Goal: Book appointment/travel/reservation

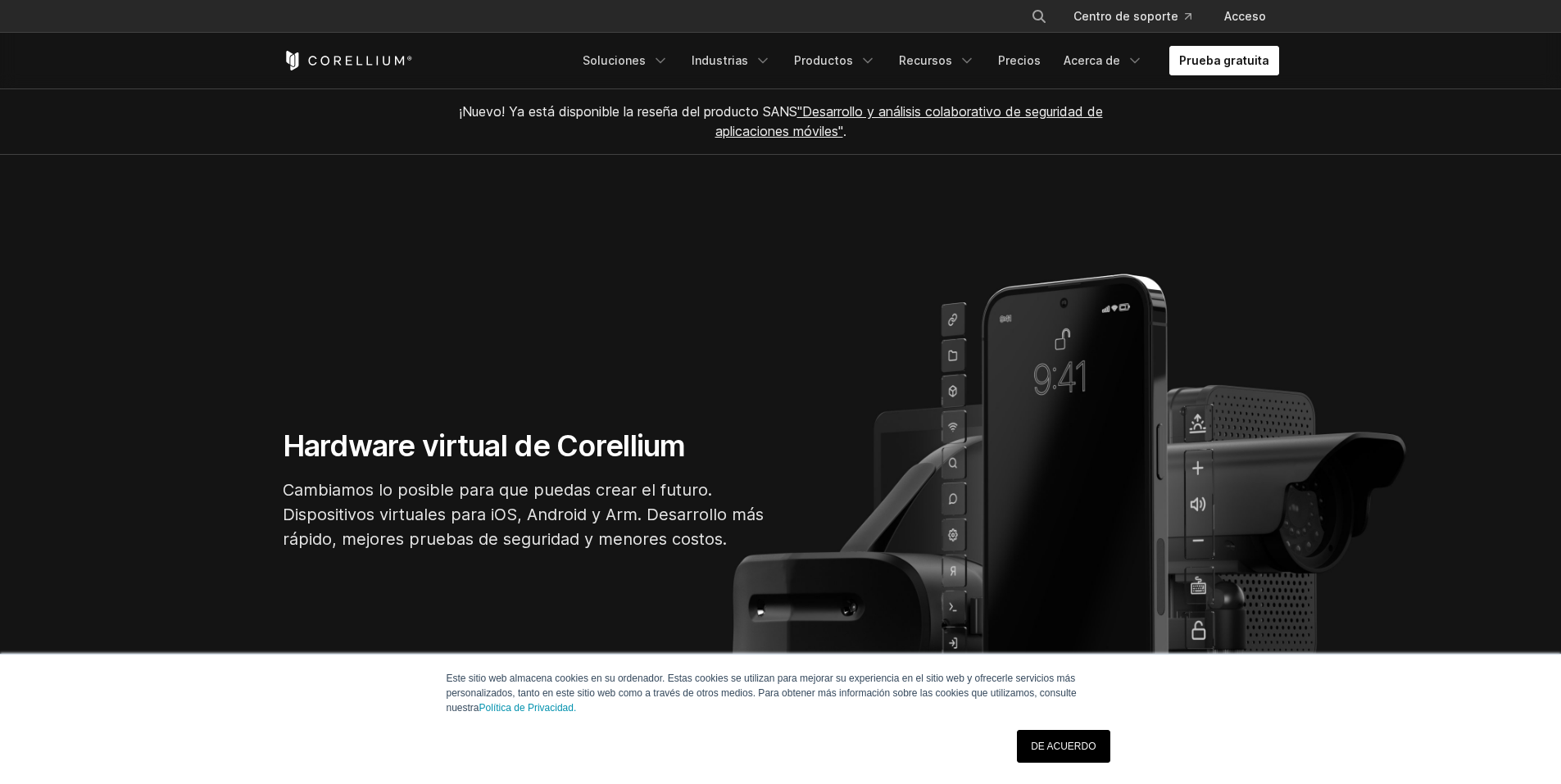
click at [1256, 54] on font "Prueba gratuita" at bounding box center [1224, 61] width 90 height 14
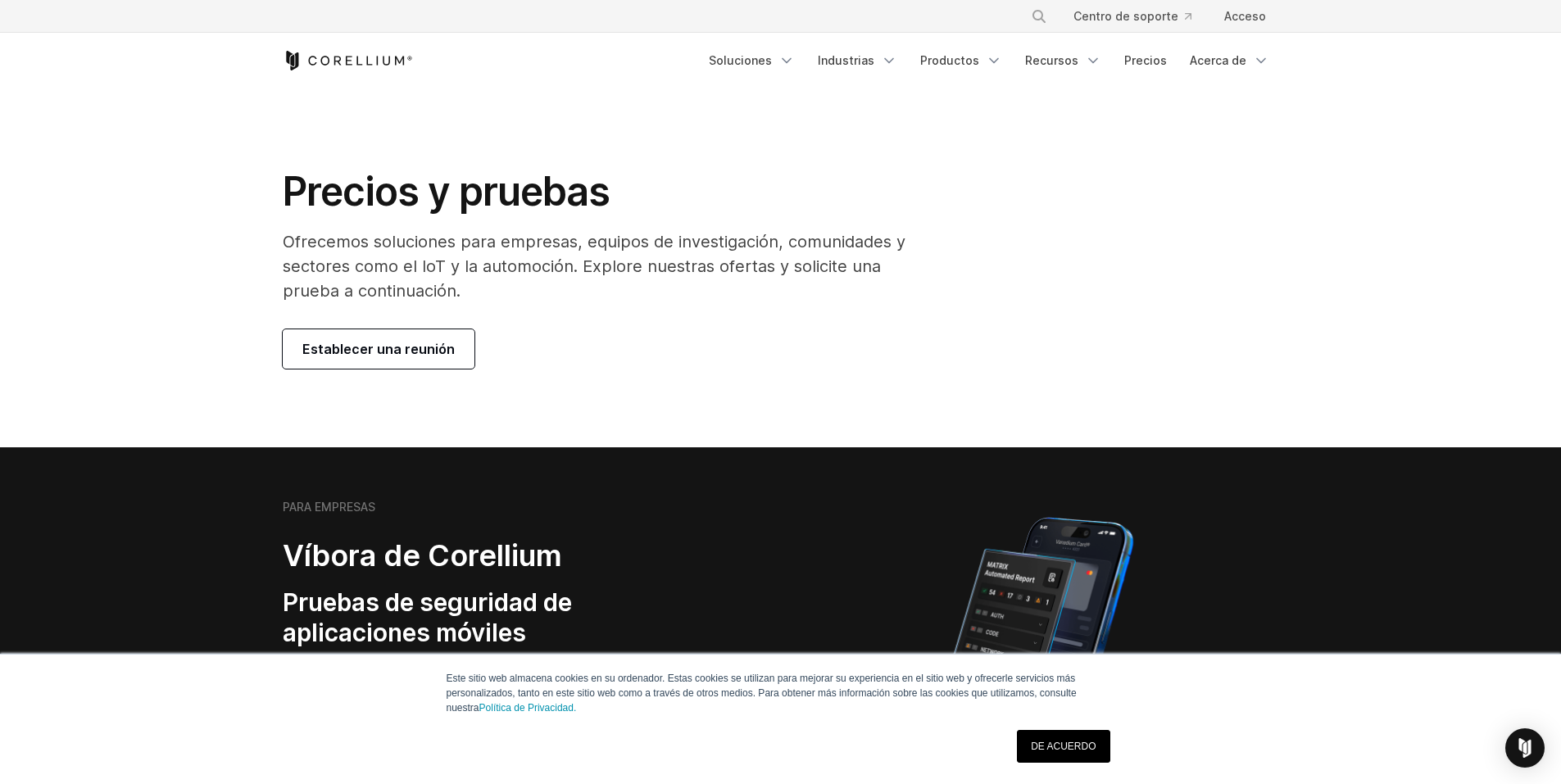
click at [448, 351] on link "Establecer una reunión" at bounding box center [378, 349] width 191 height 39
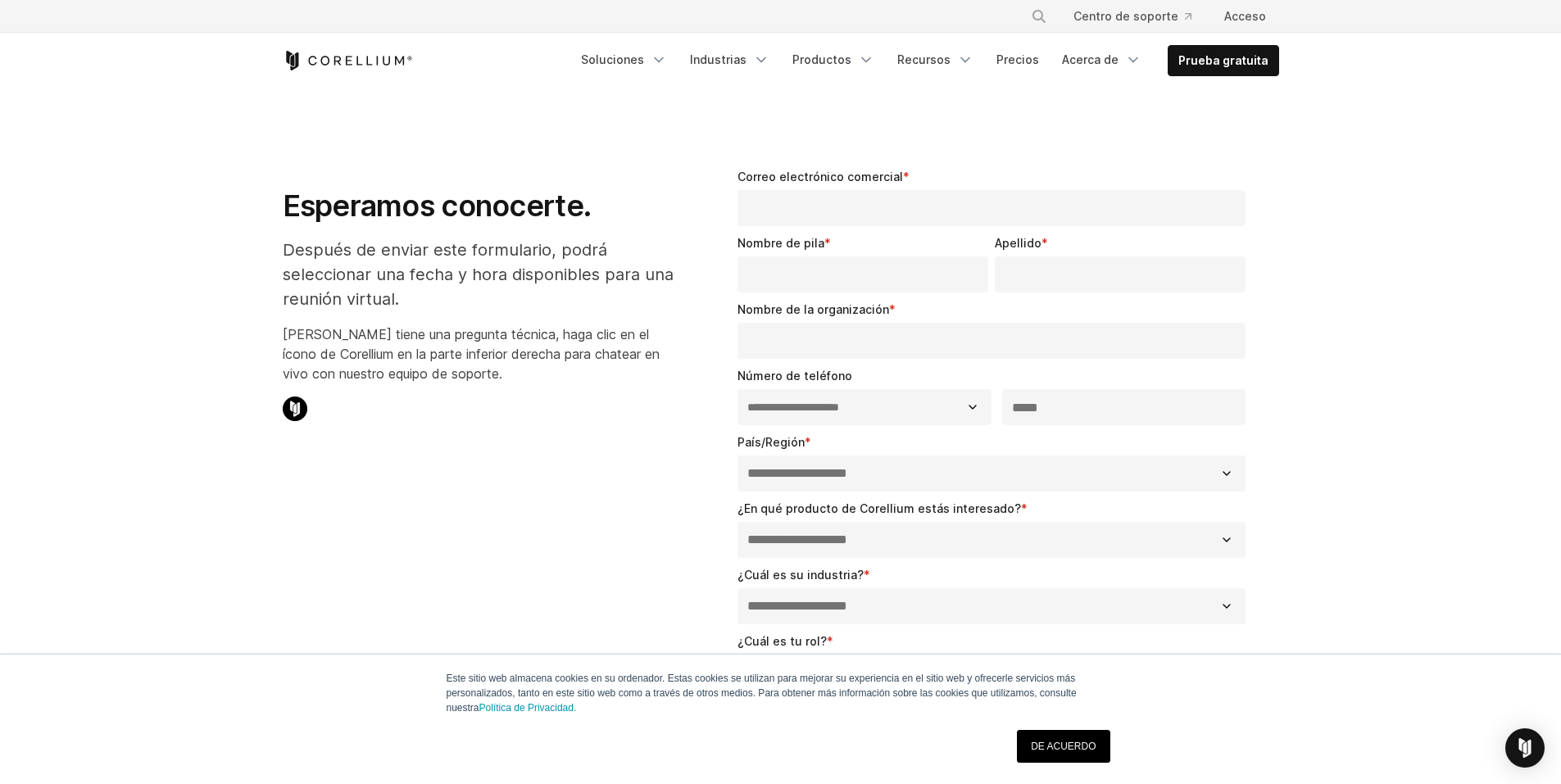
select select "**"
